Goal: Check status: Check status

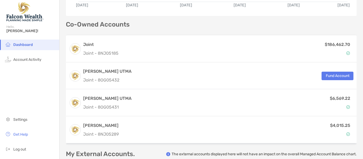
scroll to position [119, 0]
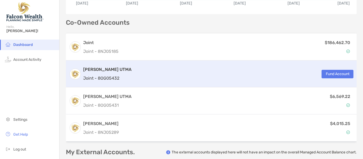
click at [205, 74] on div "[PERSON_NAME] UTMA Joint - 8OG05432 Fund Account" at bounding box center [211, 74] width 290 height 27
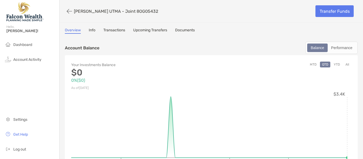
click at [92, 31] on link "Info" at bounding box center [92, 31] width 7 height 6
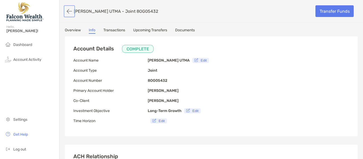
click at [65, 13] on button "button" at bounding box center [69, 11] width 9 height 10
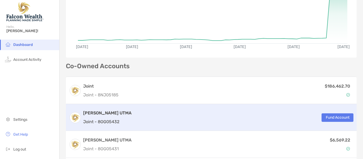
scroll to position [76, 0]
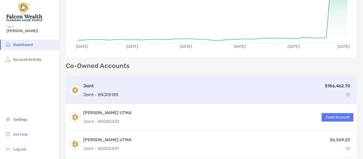
click at [269, 103] on div "Joint Joint - 8NJ05185 $186,462.70" at bounding box center [211, 90] width 290 height 27
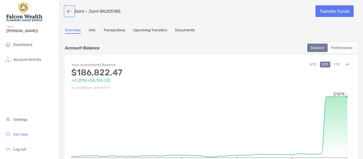
click at [69, 10] on button "button" at bounding box center [69, 11] width 9 height 10
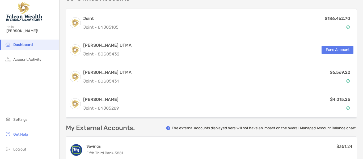
scroll to position [151, 0]
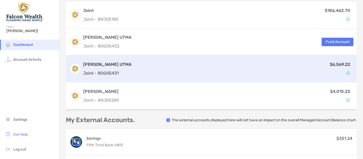
click at [193, 72] on div "$6,569.22" at bounding box center [244, 68] width 220 height 15
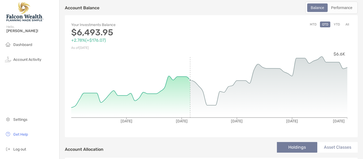
scroll to position [40, 0]
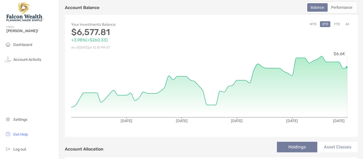
click at [343, 23] on button "All" at bounding box center [347, 24] width 8 height 6
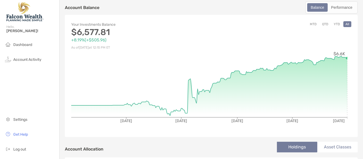
scroll to position [0, 0]
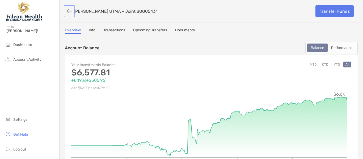
click at [68, 11] on button "button" at bounding box center [69, 11] width 9 height 10
